Goal: Transaction & Acquisition: Purchase product/service

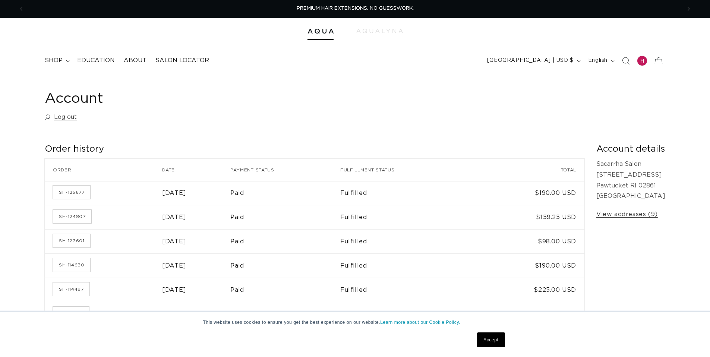
click at [319, 36] on div at bounding box center [355, 29] width 710 height 22
click at [53, 58] on span "shop" at bounding box center [54, 61] width 18 height 8
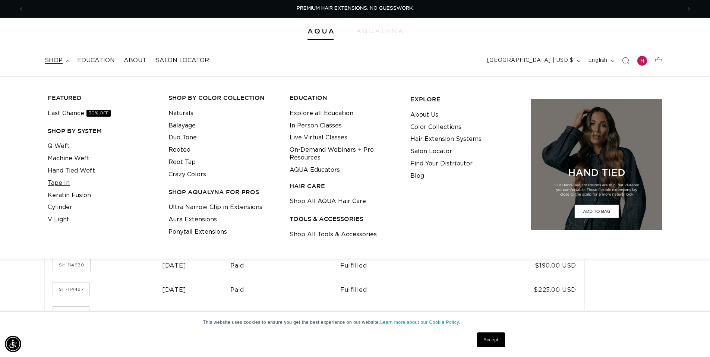
click at [60, 178] on link "Tape In" at bounding box center [59, 183] width 22 height 12
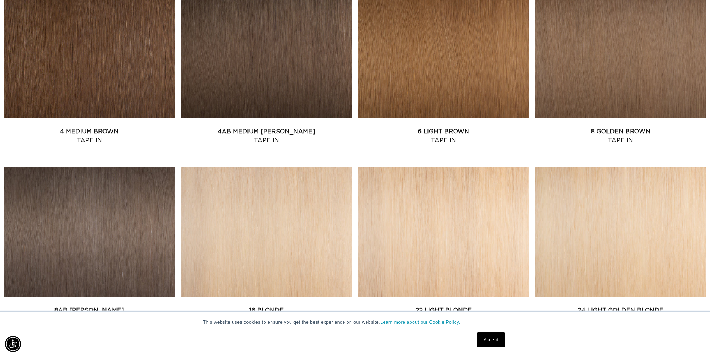
scroll to position [0, 657]
click at [255, 130] on link "4AB Medium Ash Brown Tape In" at bounding box center [266, 136] width 171 height 18
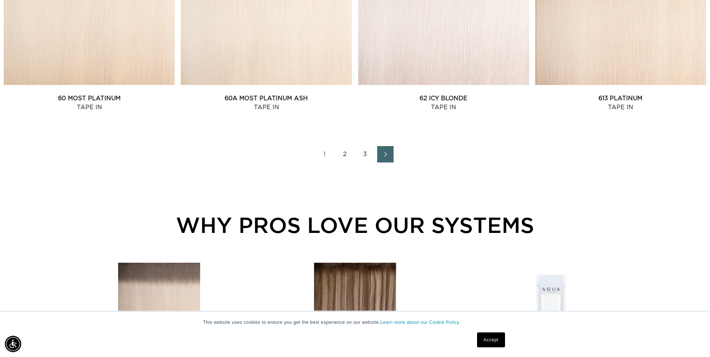
scroll to position [1067, 0]
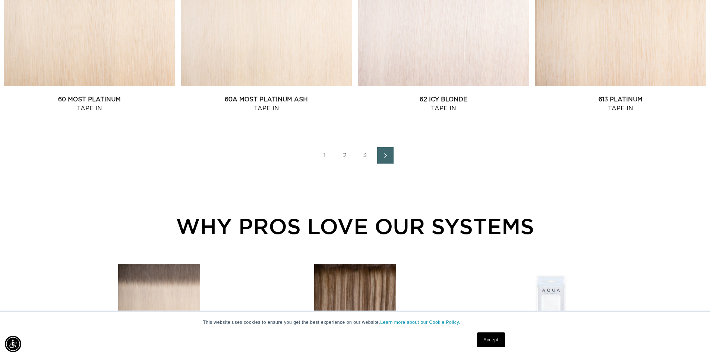
click at [348, 155] on link "2" at bounding box center [345, 155] width 16 height 16
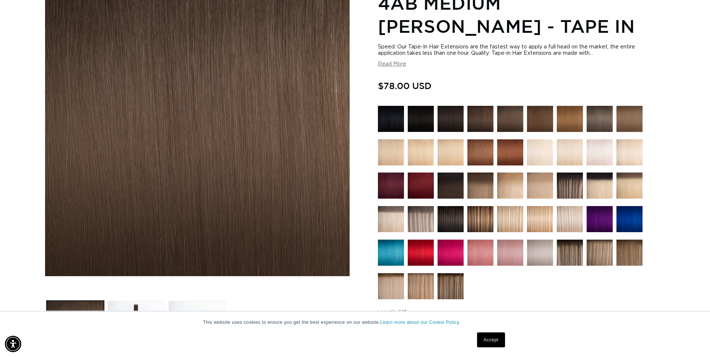
scroll to position [0, 657]
click at [516, 158] on img at bounding box center [510, 152] width 26 height 26
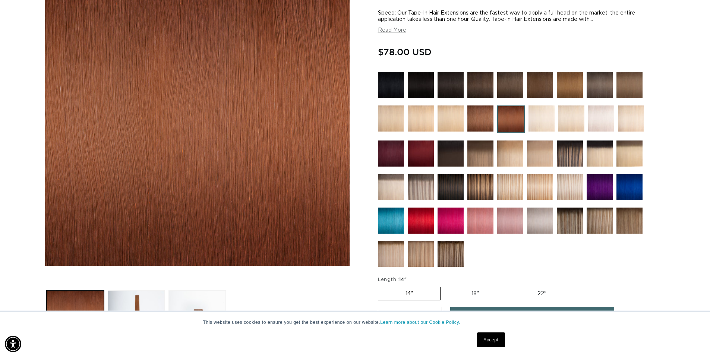
click at [546, 289] on label "22" Variant sold out or unavailable" at bounding box center [541, 293] width 63 height 13
click at [510, 286] on input "22" Variant sold out or unavailable" at bounding box center [510, 285] width 0 height 0
radio input "true"
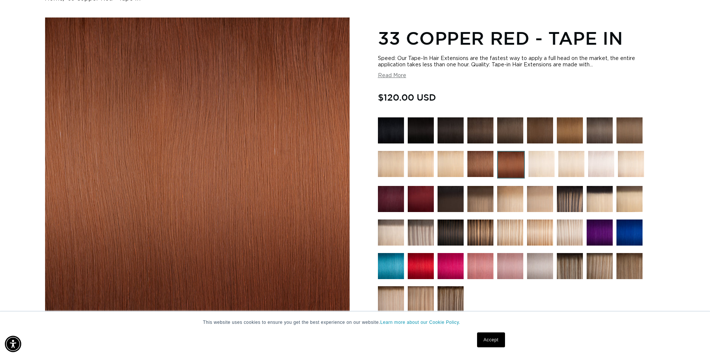
scroll to position [83, 0]
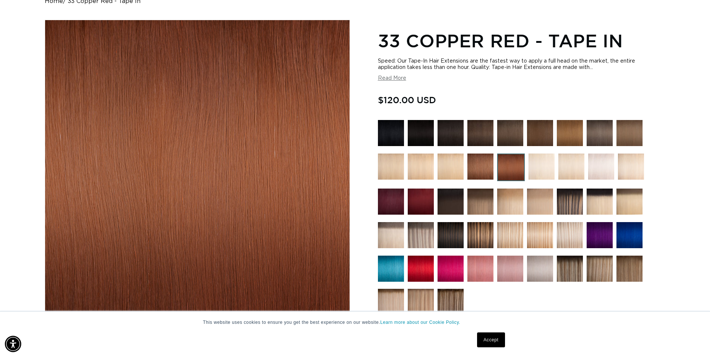
click at [477, 172] on img at bounding box center [480, 167] width 26 height 26
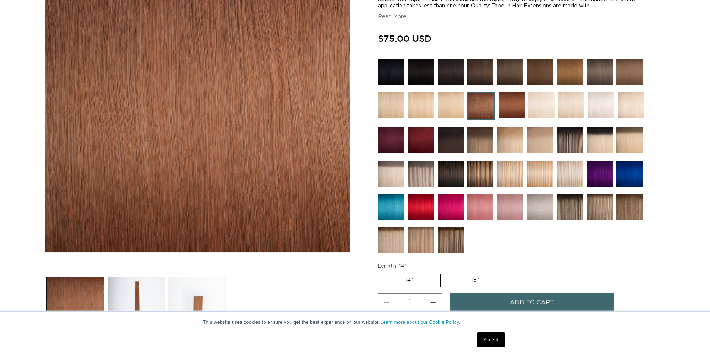
scroll to position [135, 0]
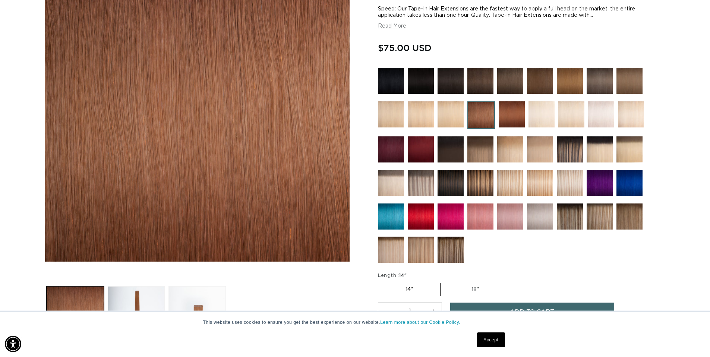
click at [509, 116] on img at bounding box center [512, 114] width 26 height 26
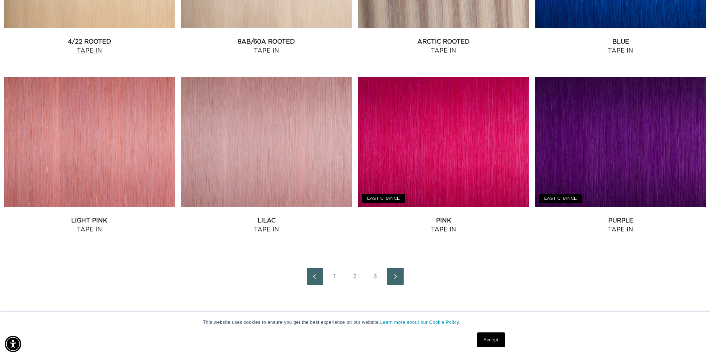
scroll to position [0, 1314]
